Goal: Task Accomplishment & Management: Use online tool/utility

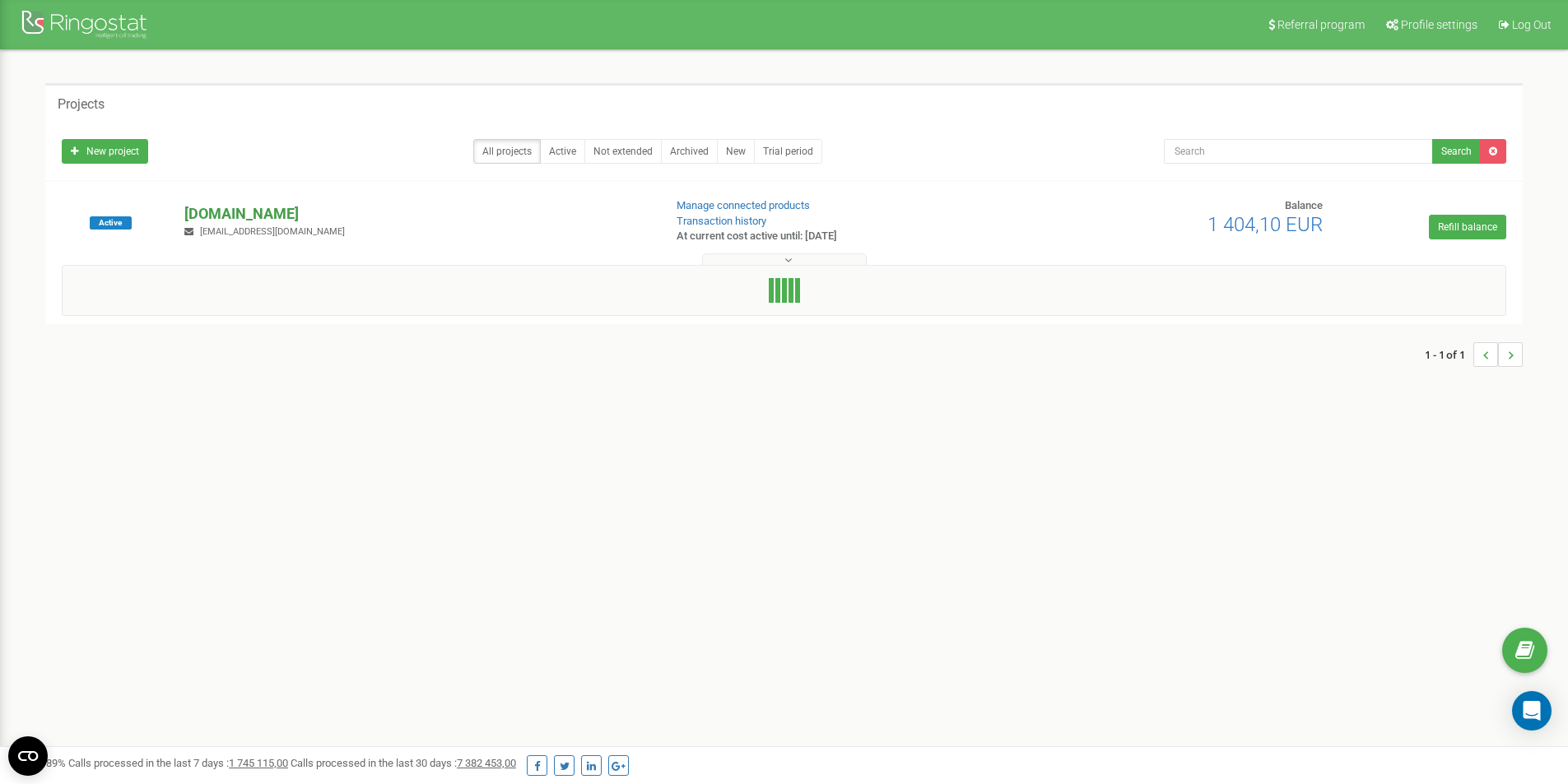
click at [246, 211] on p "axxoshotels.com" at bounding box center [416, 214] width 465 height 22
click at [208, 212] on p "[DOMAIN_NAME]" at bounding box center [416, 214] width 465 height 22
click at [797, 255] on button at bounding box center [784, 260] width 165 height 12
click at [1445, 41] on link "Profile settings" at bounding box center [1430, 24] width 110 height 50
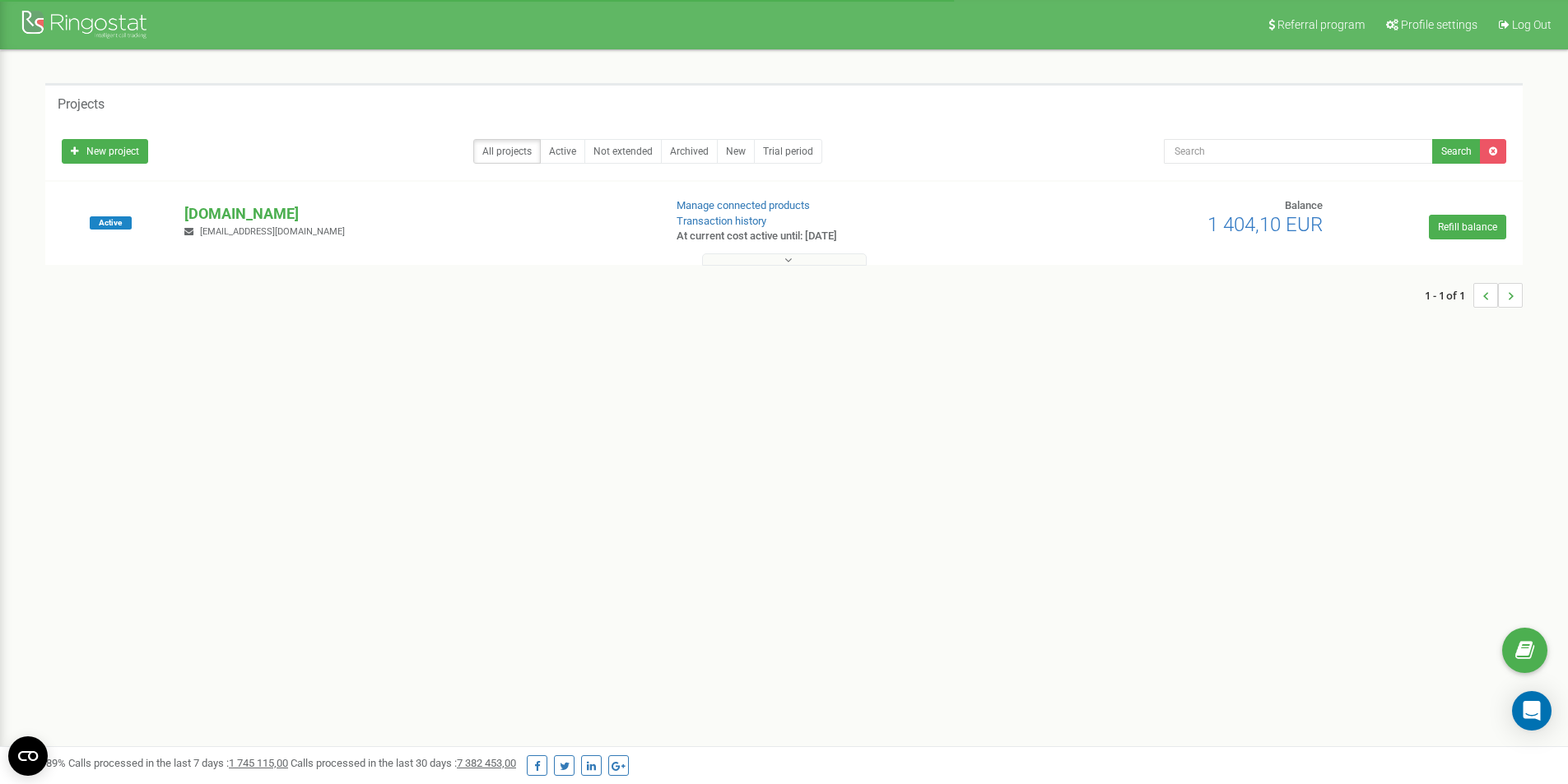
click at [213, 214] on p "axxoshotels.com" at bounding box center [416, 214] width 465 height 22
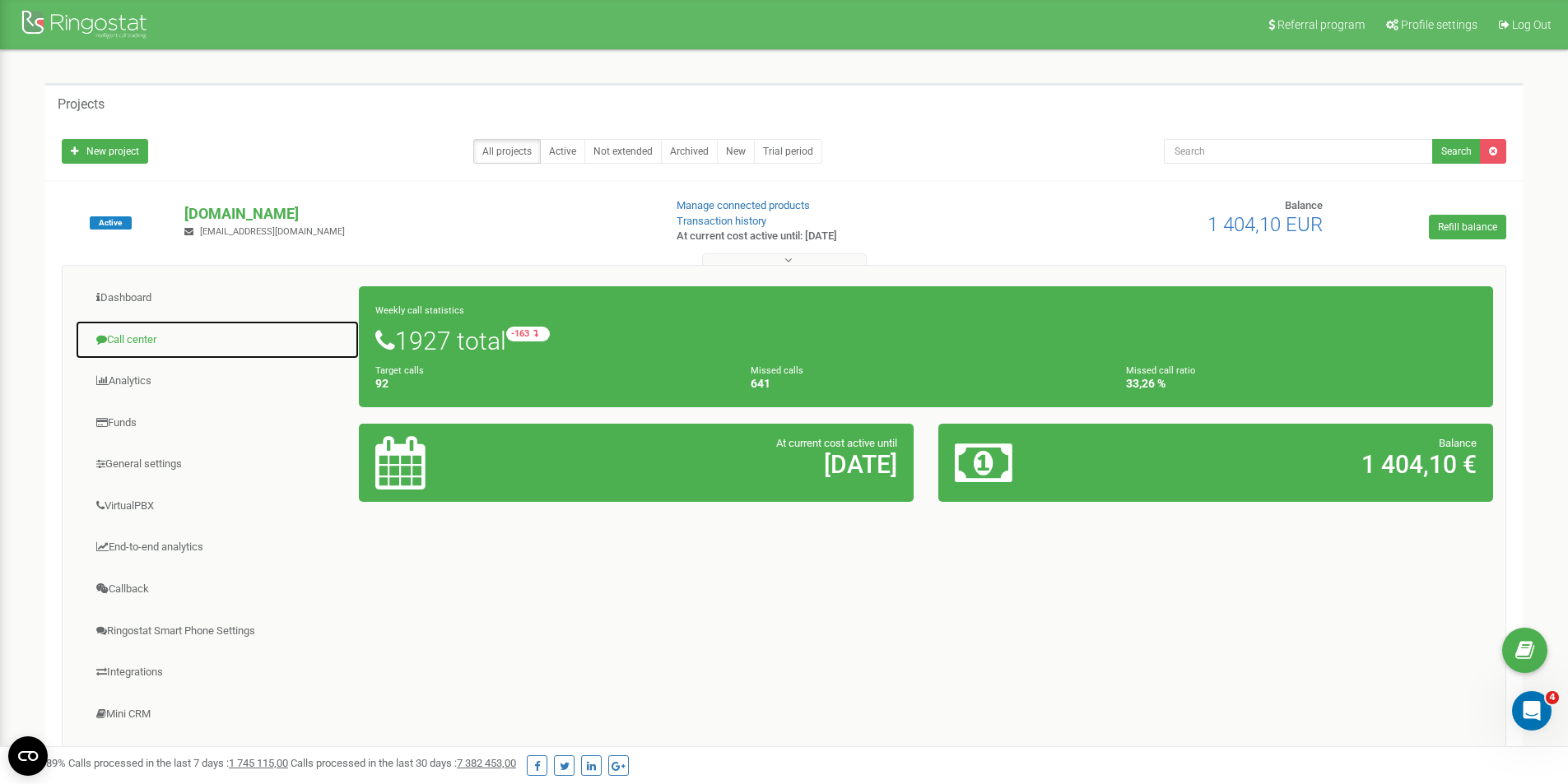
click at [138, 350] on link "Call center" at bounding box center [217, 340] width 284 height 40
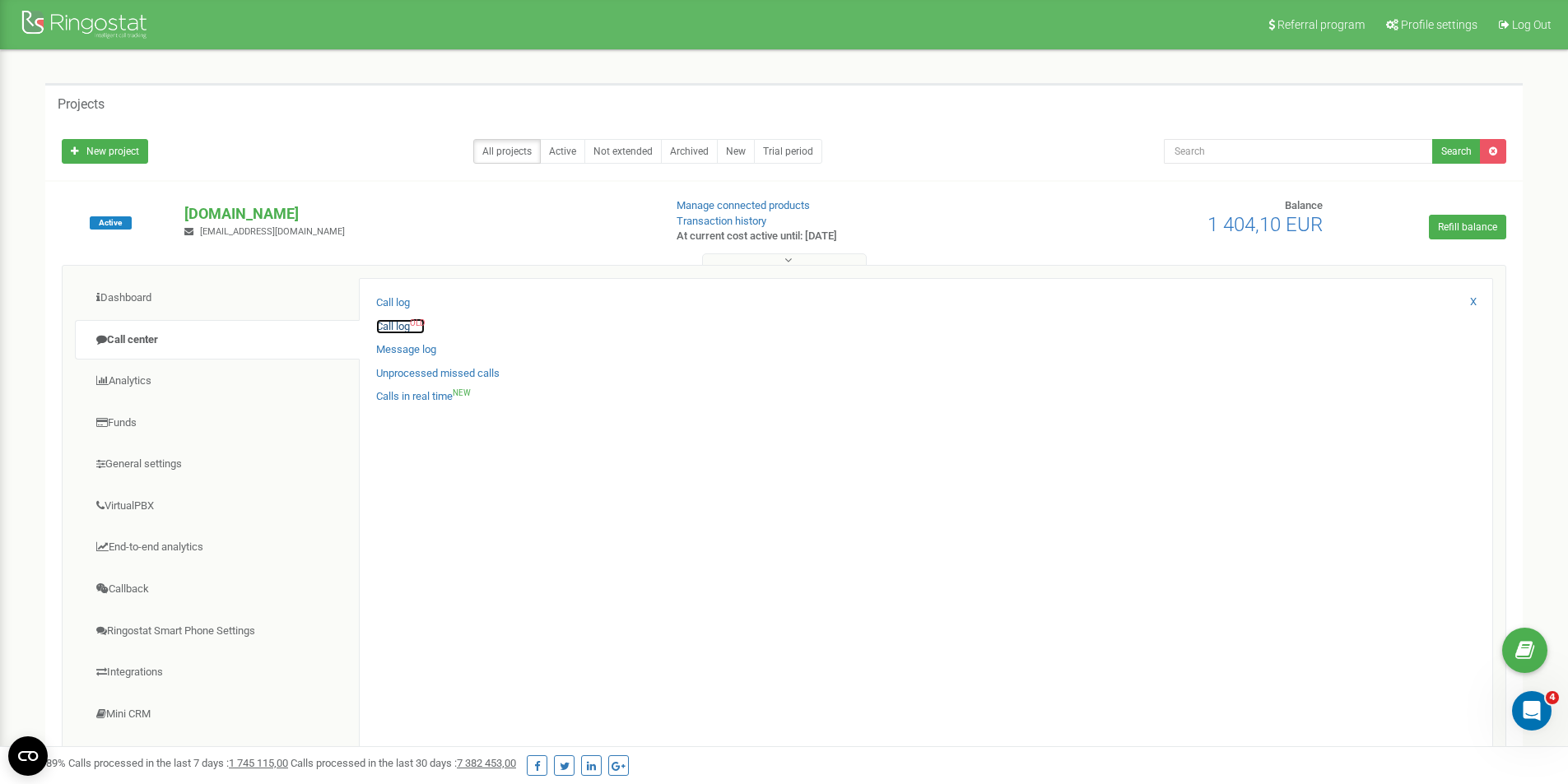
click at [392, 331] on link "Call log OLD" at bounding box center [401, 327] width 49 height 16
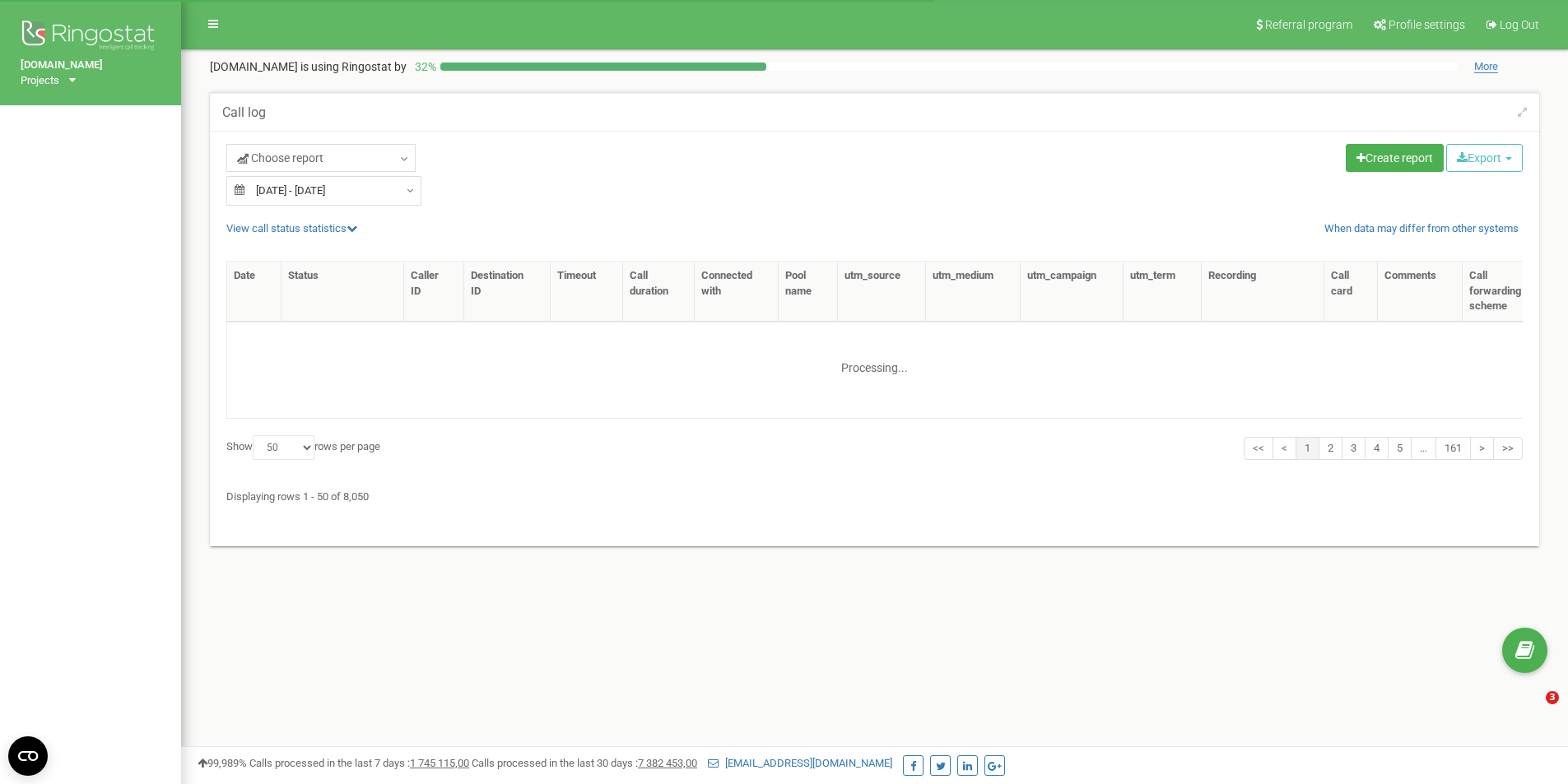
select select "50"
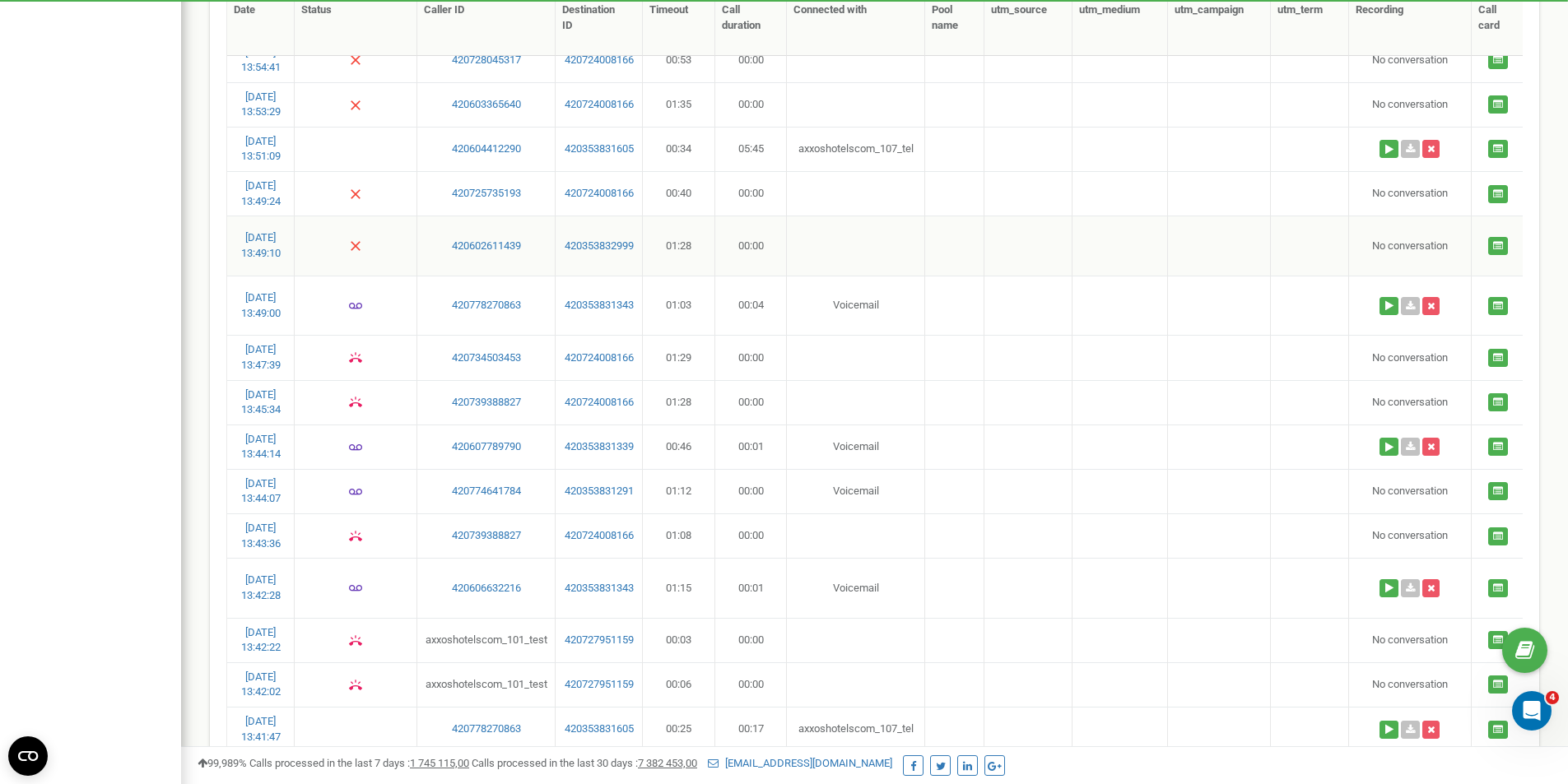
scroll to position [647, 0]
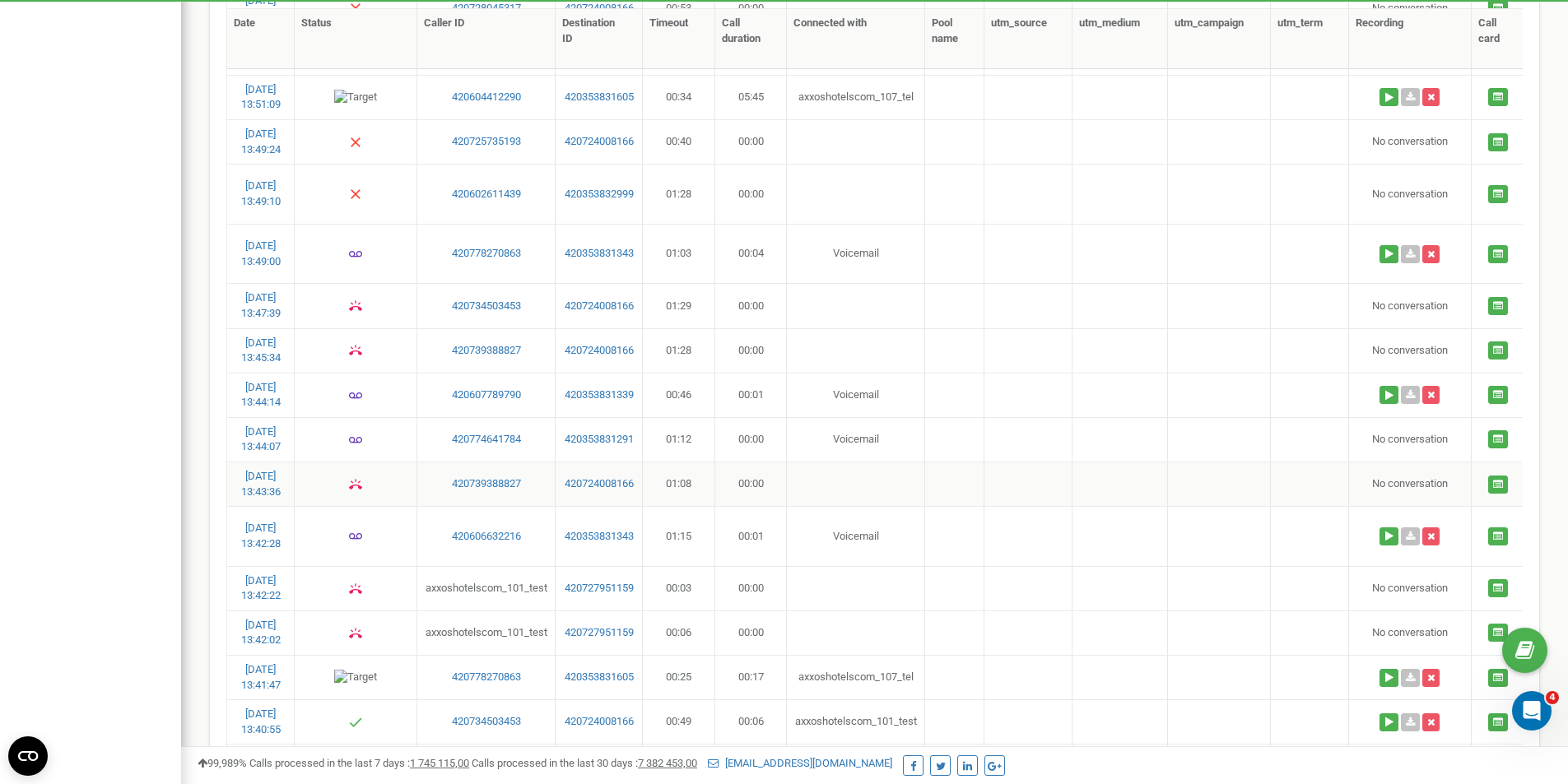
click at [831, 506] on td at bounding box center [856, 483] width 138 height 44
